Goal: Task Accomplishment & Management: Complete application form

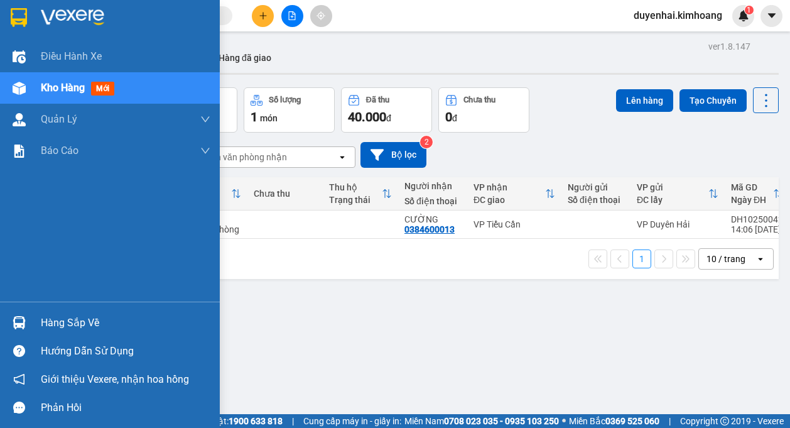
click at [52, 324] on div "Hàng sắp về" at bounding box center [126, 322] width 170 height 19
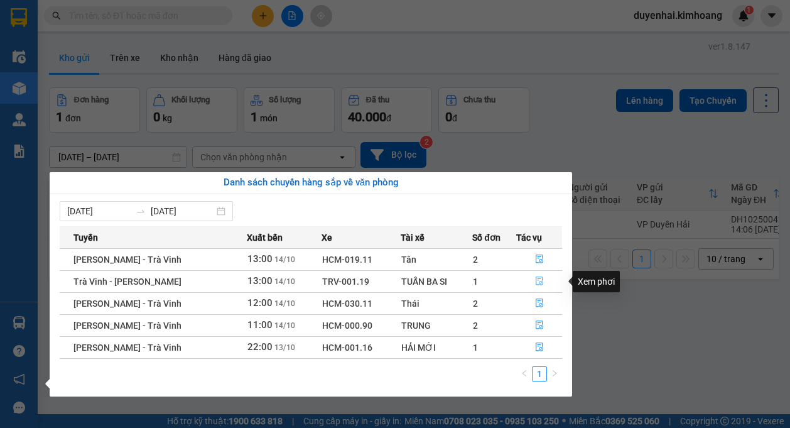
click at [536, 279] on icon "file-done" at bounding box center [539, 280] width 9 height 9
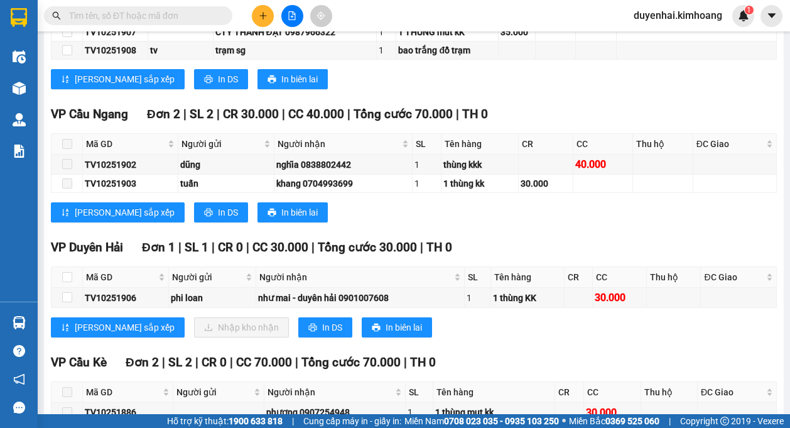
scroll to position [691, 0]
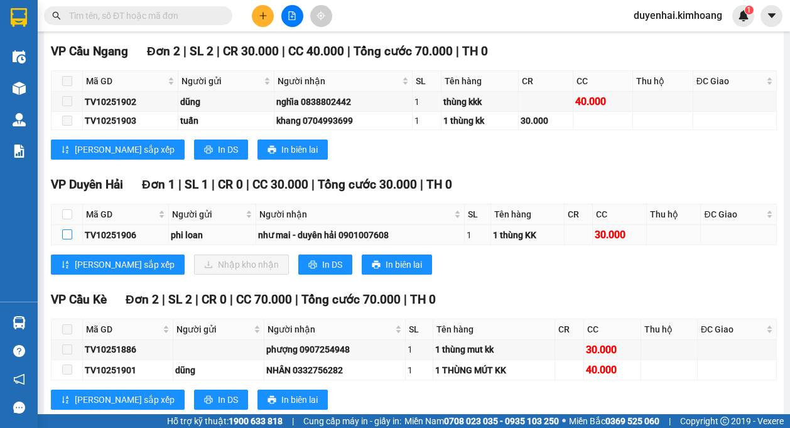
click at [67, 233] on input "checkbox" at bounding box center [67, 234] width 10 height 10
checkbox input "true"
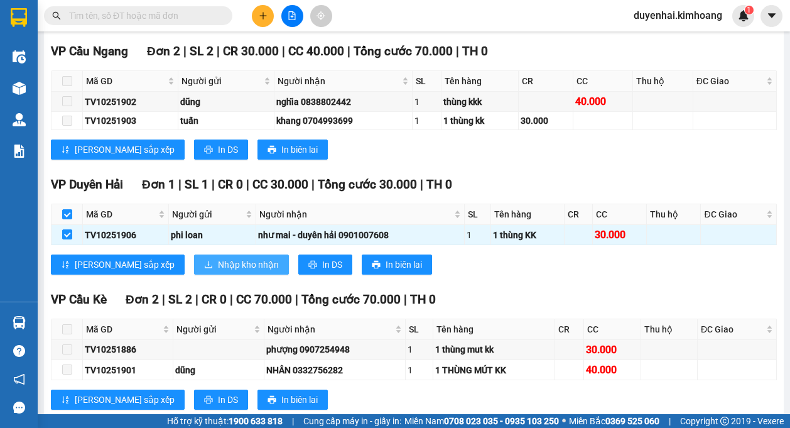
click at [218, 264] on span "Nhập kho nhận" at bounding box center [248, 264] width 61 height 14
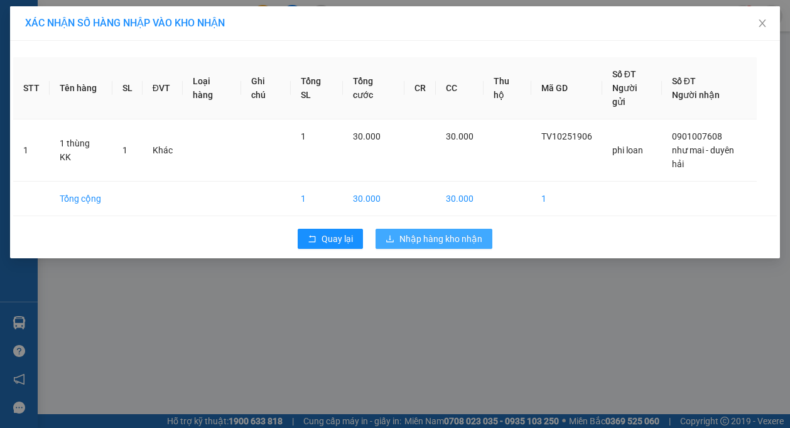
click at [423, 232] on span "Nhập hàng kho nhận" at bounding box center [440, 239] width 83 height 14
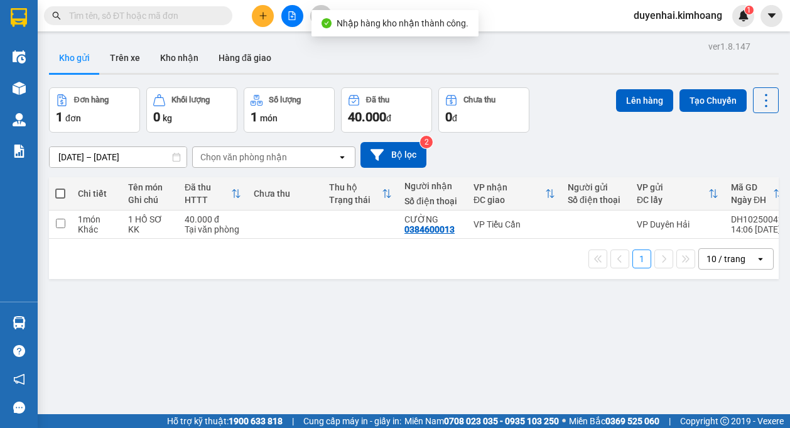
click at [73, 328] on div "ver 1.8.147 Kho gửi Trên xe Kho nhận Hàng đã giao Đơn hàng 1 đơn Khối lượng 0 k…" at bounding box center [414, 252] width 740 height 428
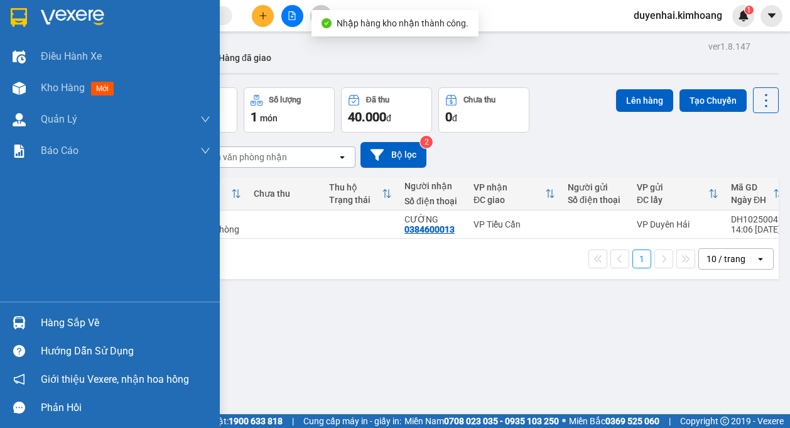
click at [71, 323] on div "Hàng sắp về" at bounding box center [126, 322] width 170 height 19
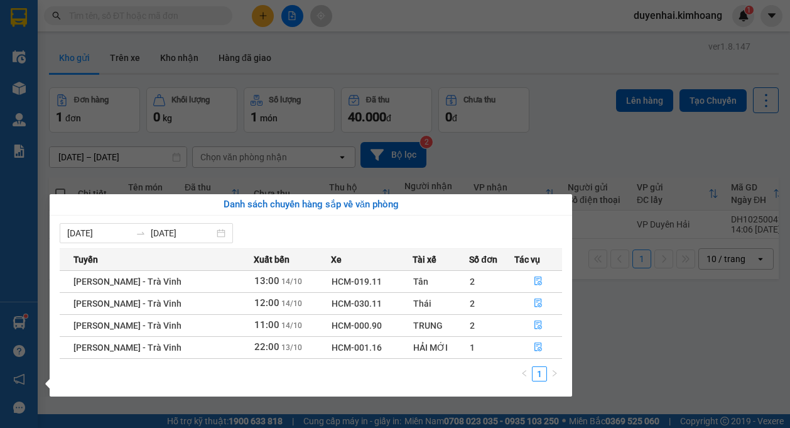
click at [644, 316] on section "Kết quả tìm kiếm ( 7983 ) Bộ lọc Mã ĐH Trạng thái Món hàng Thu hộ Tổng cước Chư…" at bounding box center [395, 214] width 790 height 428
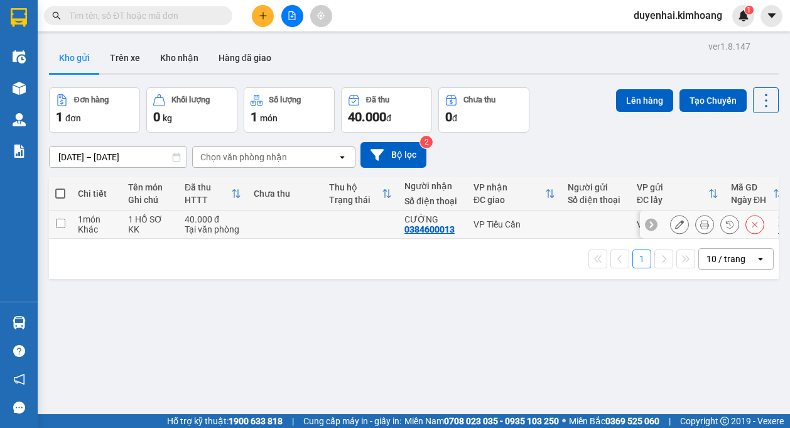
click at [61, 222] on input "checkbox" at bounding box center [60, 222] width 9 height 9
checkbox input "true"
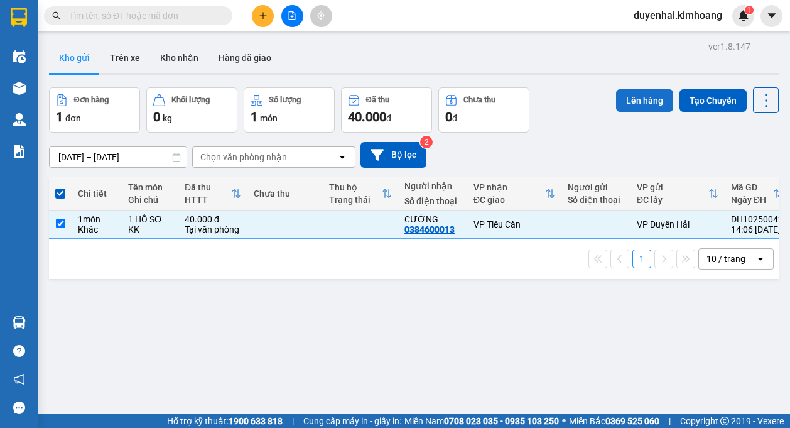
click at [645, 102] on button "Lên hàng" at bounding box center [644, 100] width 57 height 23
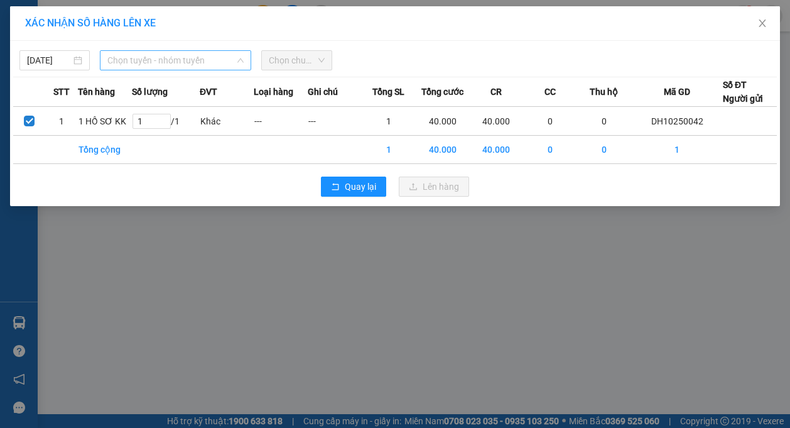
click at [199, 65] on span "Chọn tuyến - nhóm tuyến" at bounding box center [175, 60] width 136 height 19
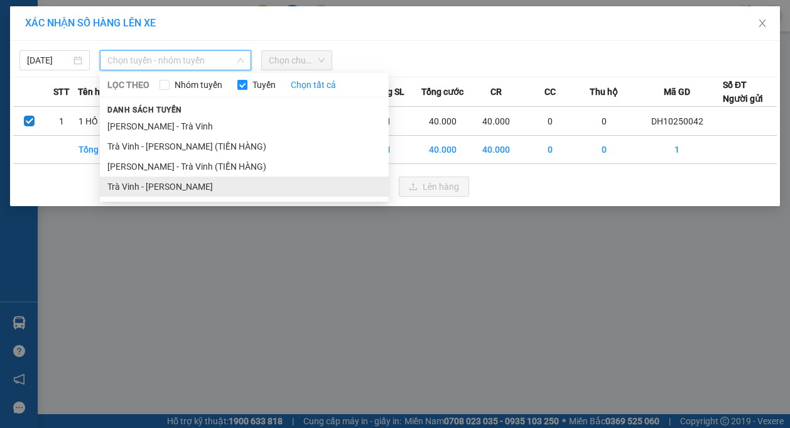
click at [193, 187] on li "Trà Vinh - [PERSON_NAME]" at bounding box center [244, 186] width 289 height 20
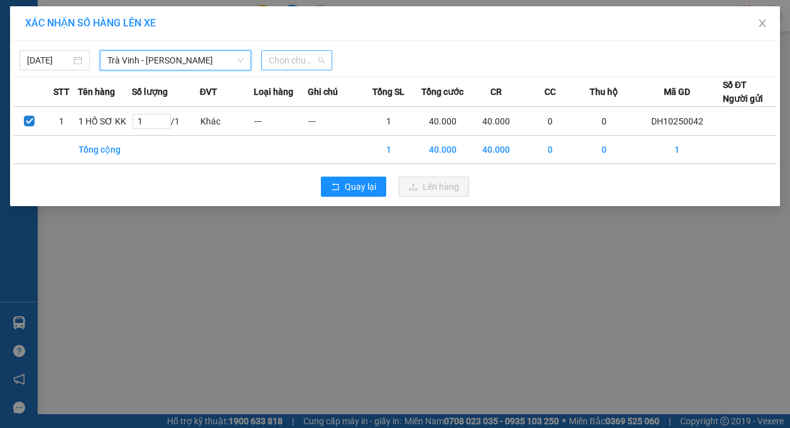
click at [293, 61] on span "Chọn chuyến" at bounding box center [296, 60] width 55 height 19
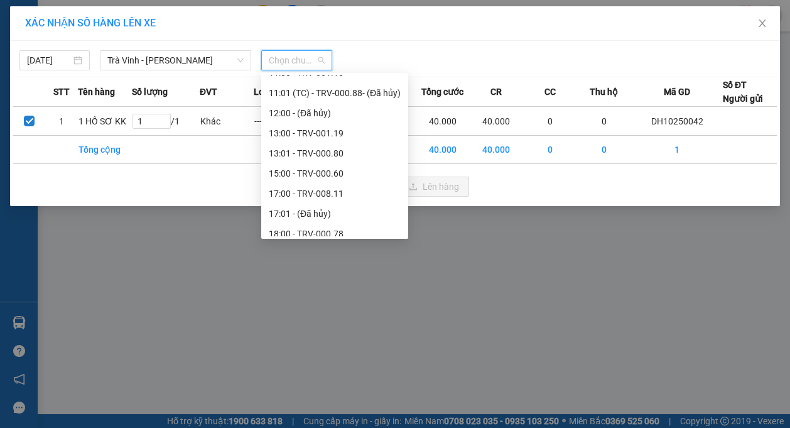
scroll to position [362, 0]
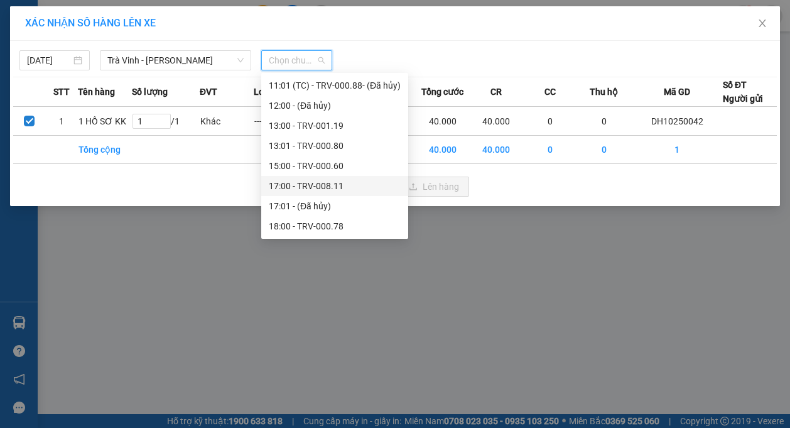
click at [296, 183] on div "17:00 - TRV-008.11" at bounding box center [335, 186] width 132 height 14
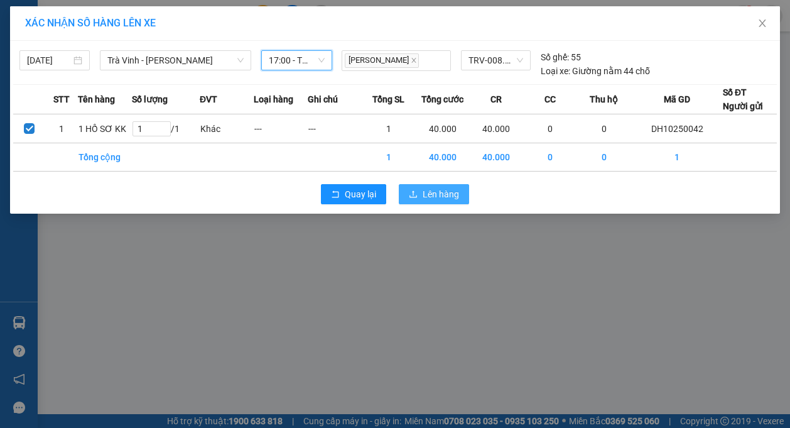
click at [424, 198] on span "Lên hàng" at bounding box center [441, 194] width 36 height 14
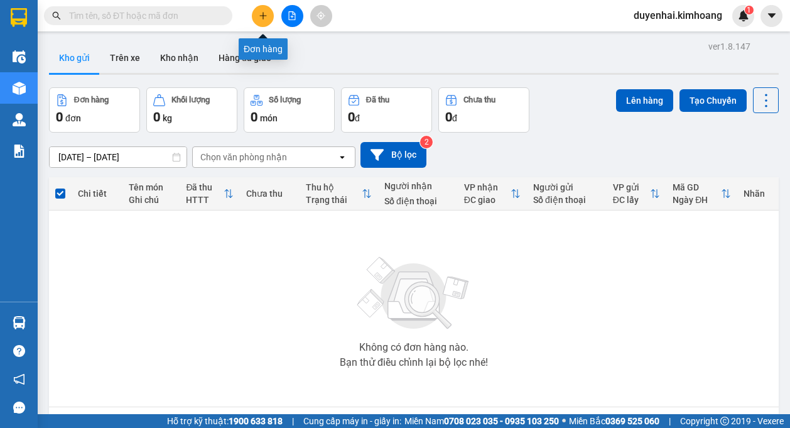
click at [264, 18] on icon "plus" at bounding box center [263, 15] width 9 height 9
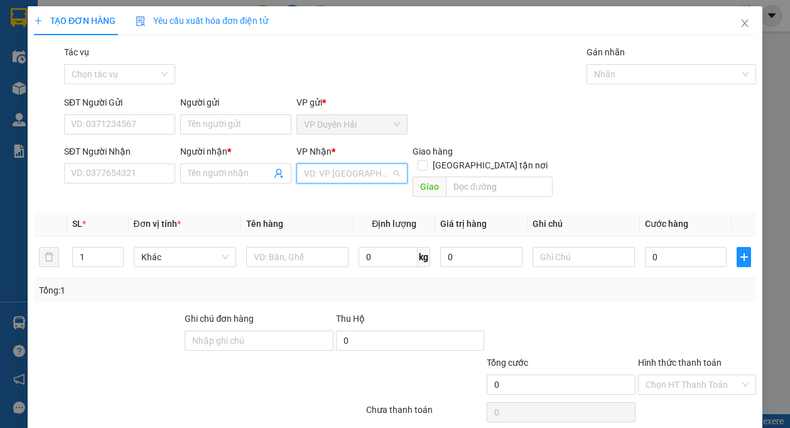
click at [330, 178] on input "search" at bounding box center [347, 173] width 87 height 19
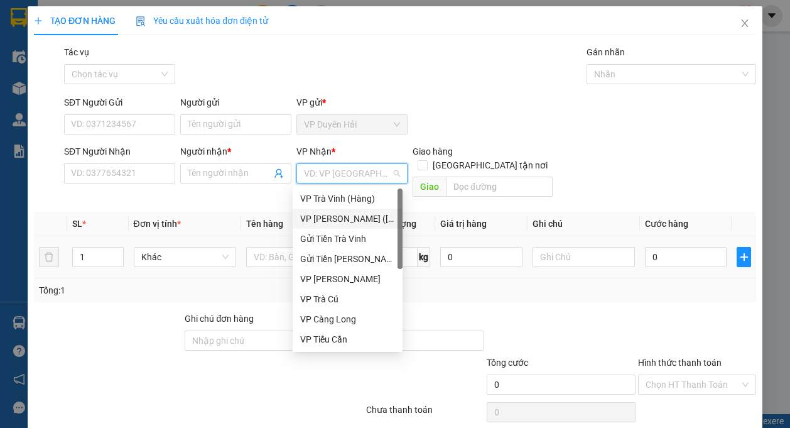
drag, startPoint x: 322, startPoint y: 214, endPoint x: 321, endPoint y: 224, distance: 9.4
click at [322, 215] on div "VP [PERSON_NAME] ([GEOGRAPHIC_DATA])" at bounding box center [347, 219] width 95 height 14
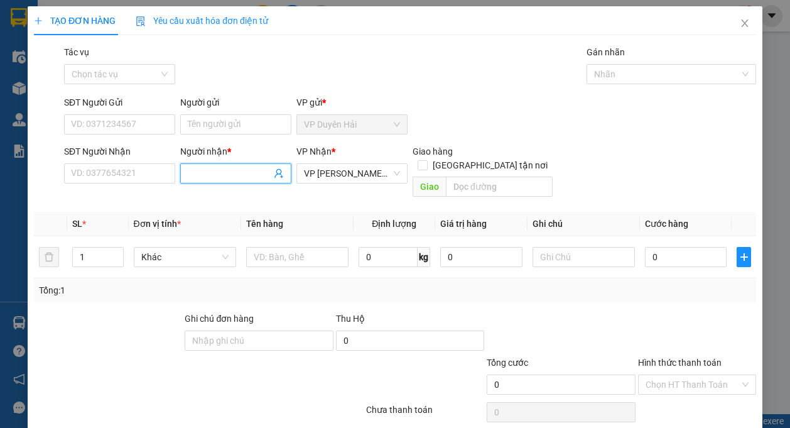
click at [210, 176] on input "Người nhận *" at bounding box center [229, 173] width 83 height 14
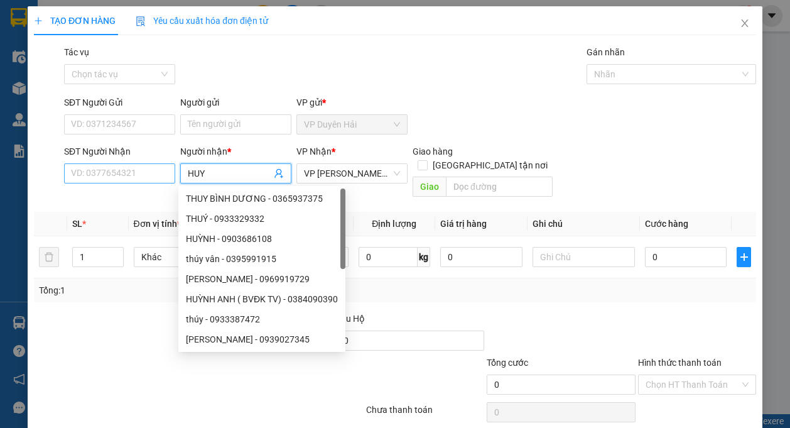
type input "HUY"
click at [142, 176] on input "SĐT Người Nhận" at bounding box center [119, 173] width 111 height 20
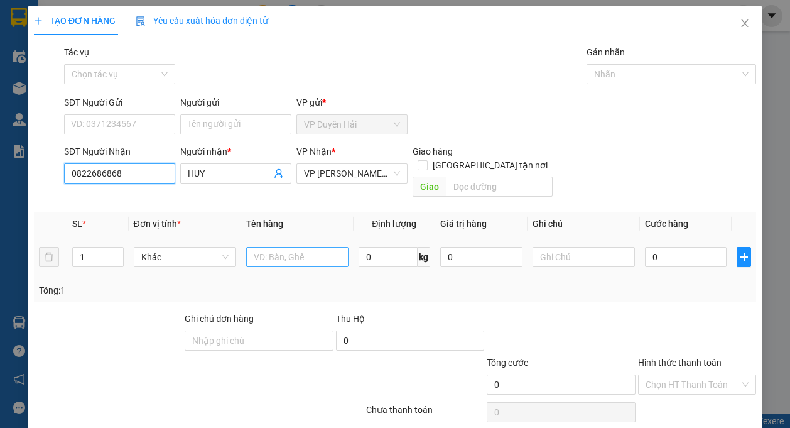
type input "0822686868"
click at [309, 249] on input "text" at bounding box center [297, 257] width 102 height 20
type input "1 HỘP KV KK"
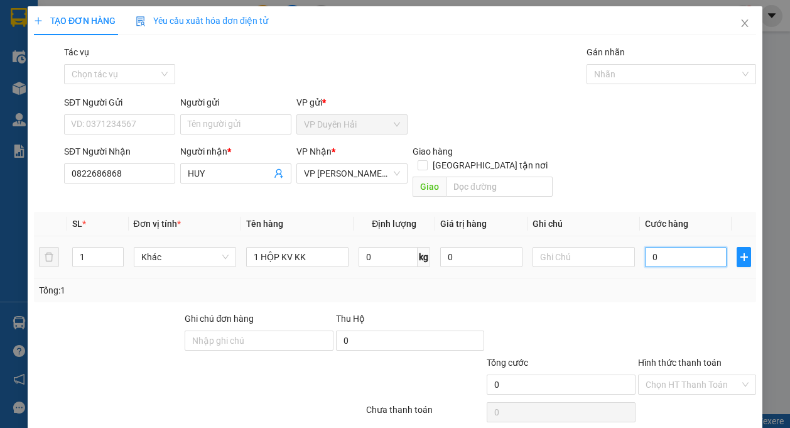
click at [654, 247] on input "0" at bounding box center [686, 257] width 82 height 20
type input "3"
type input "35"
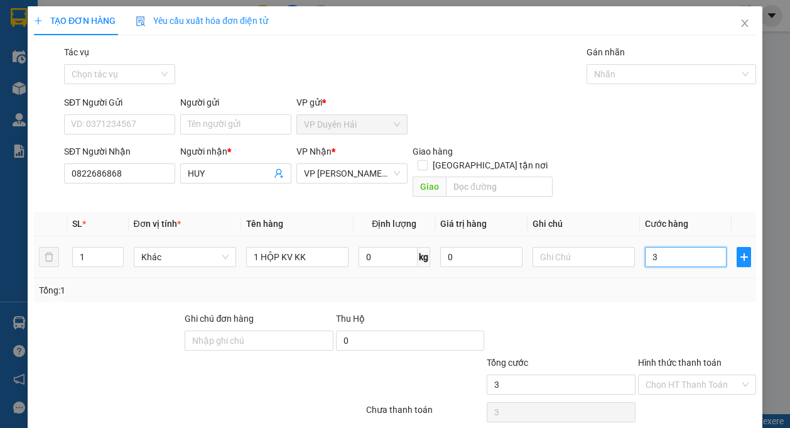
type input "35"
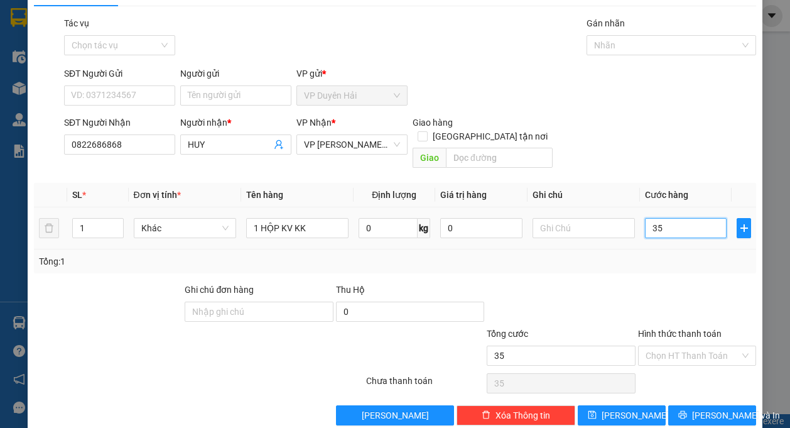
scroll to position [37, 0]
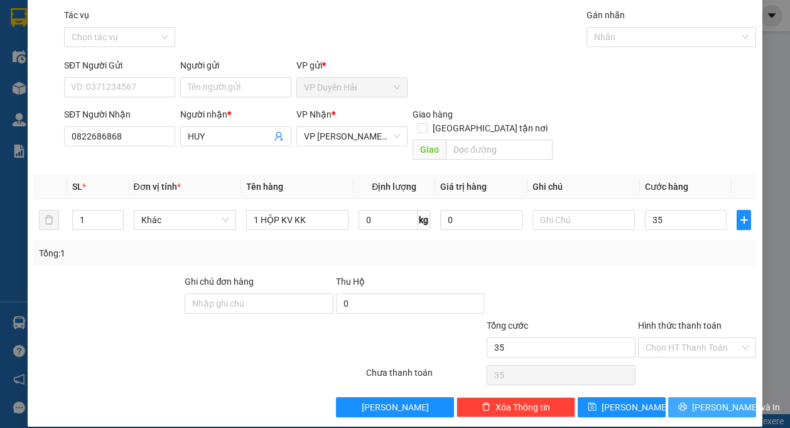
type input "35.000"
click at [711, 400] on span "[PERSON_NAME] và In" at bounding box center [736, 407] width 88 height 14
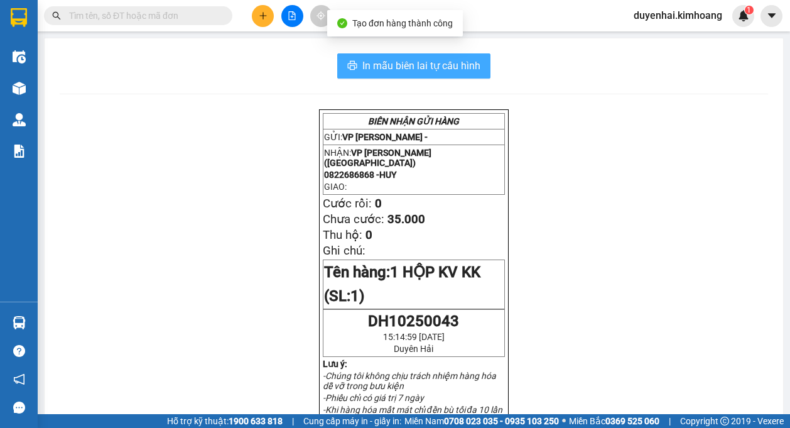
click at [422, 67] on span "In mẫu biên lai tự cấu hình" at bounding box center [421, 66] width 118 height 16
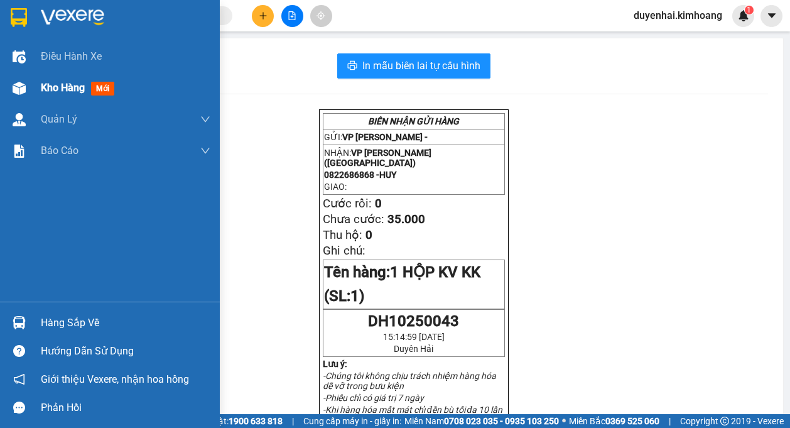
click at [43, 89] on span "Kho hàng" at bounding box center [63, 88] width 44 height 12
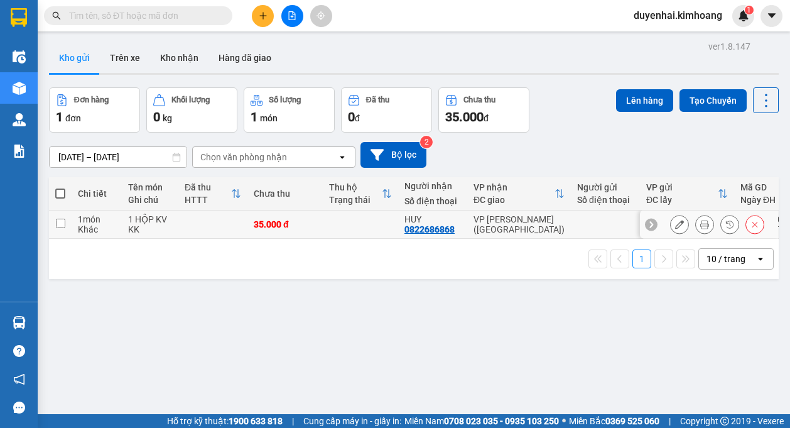
click at [61, 227] on input "checkbox" at bounding box center [60, 222] width 9 height 9
checkbox input "true"
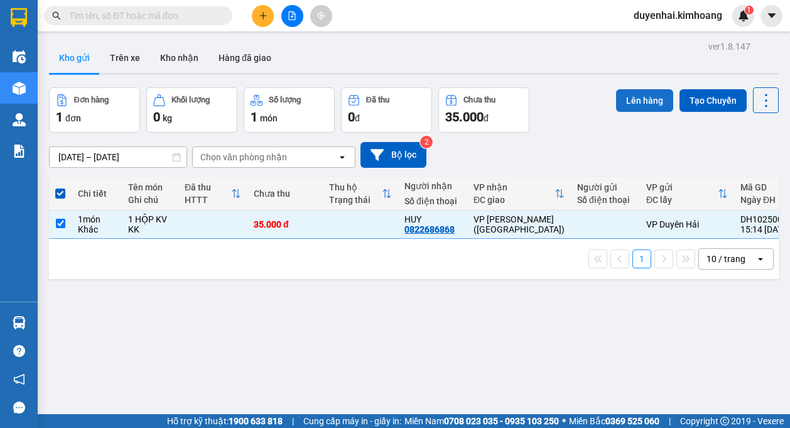
click at [654, 103] on button "Lên hàng" at bounding box center [644, 100] width 57 height 23
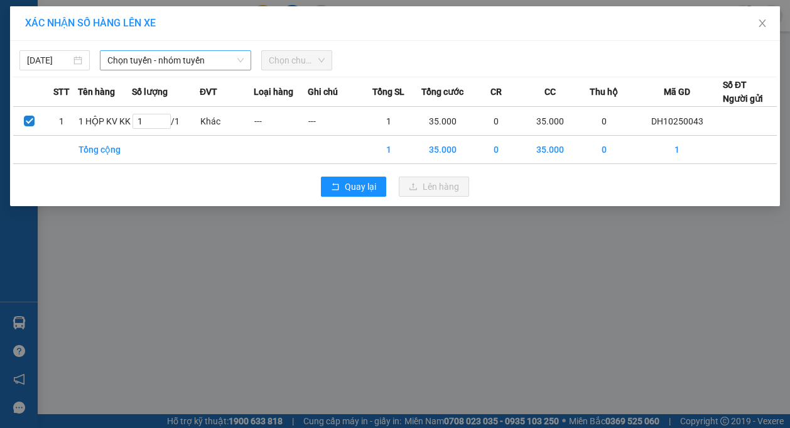
click at [205, 60] on span "Chọn tuyến - nhóm tuyến" at bounding box center [175, 60] width 136 height 19
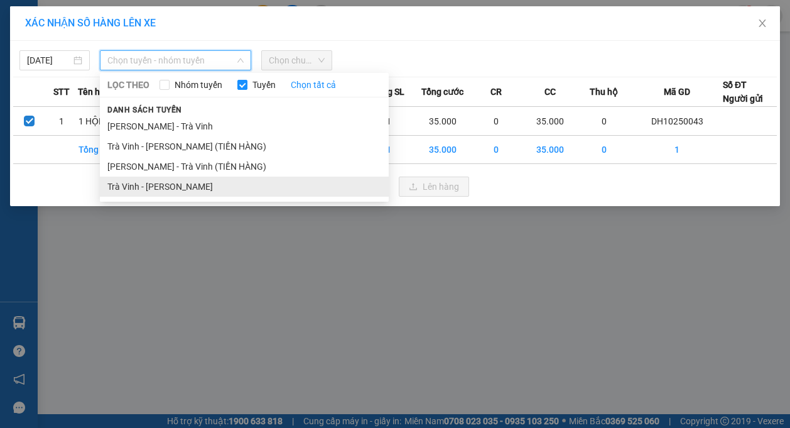
click at [219, 185] on li "Trà Vinh - [PERSON_NAME]" at bounding box center [244, 186] width 289 height 20
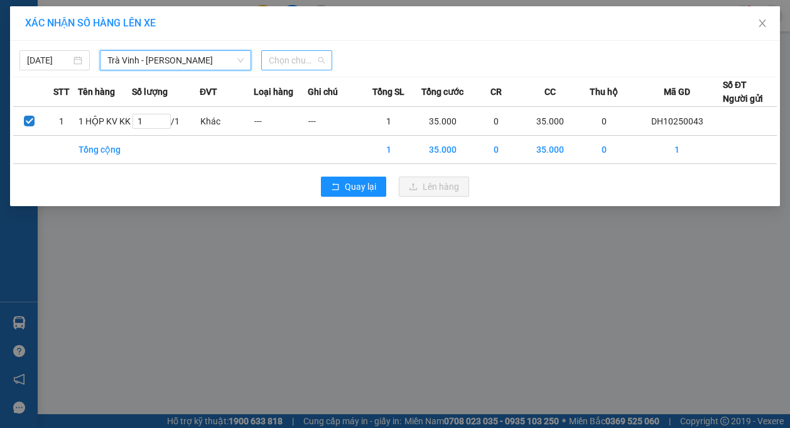
click at [306, 63] on span "Chọn chuyến" at bounding box center [296, 60] width 55 height 19
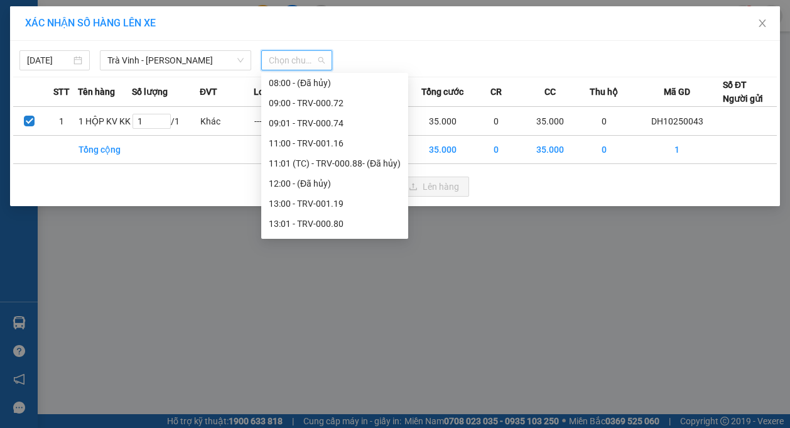
scroll to position [362, 0]
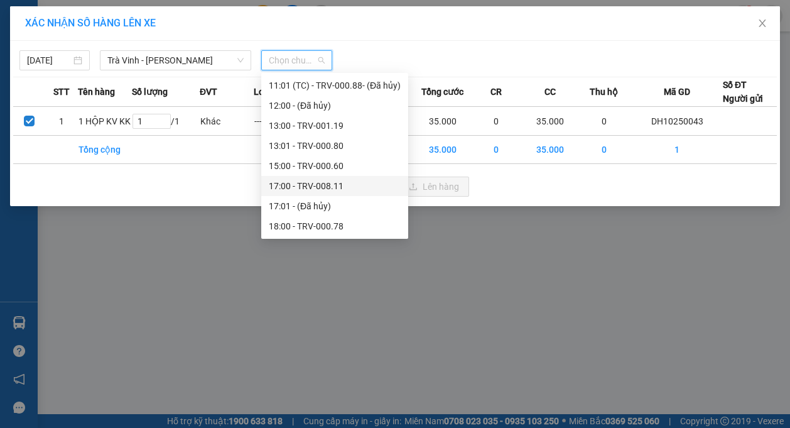
click at [304, 185] on div "17:00 - TRV-008.11" at bounding box center [335, 186] width 132 height 14
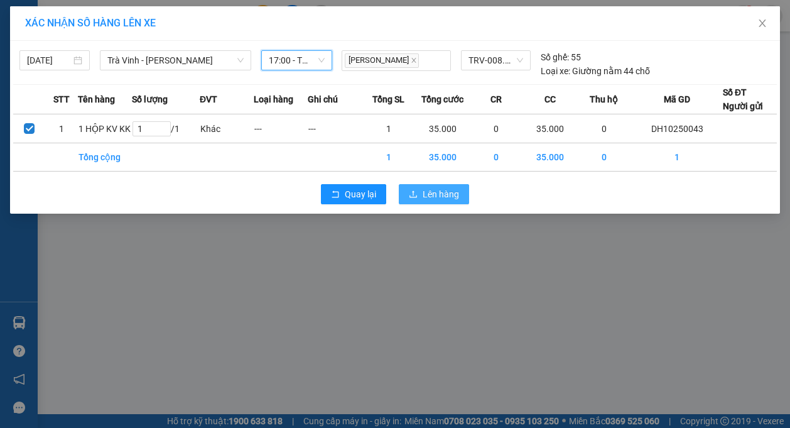
click at [455, 191] on span "Lên hàng" at bounding box center [441, 194] width 36 height 14
